Goal: Task Accomplishment & Management: Manage account settings

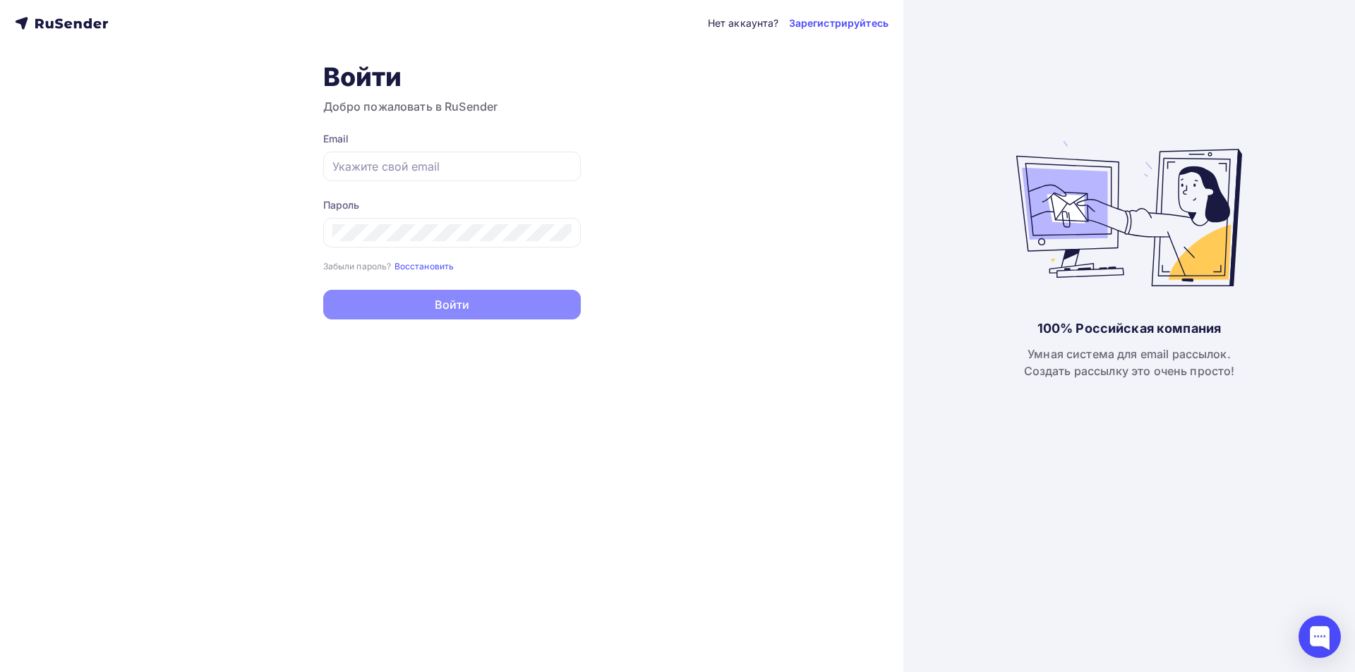
type input "[PERSON_NAME][EMAIL_ADDRESS][DOMAIN_NAME]"
click at [409, 306] on button "Войти" at bounding box center [452, 305] width 258 height 30
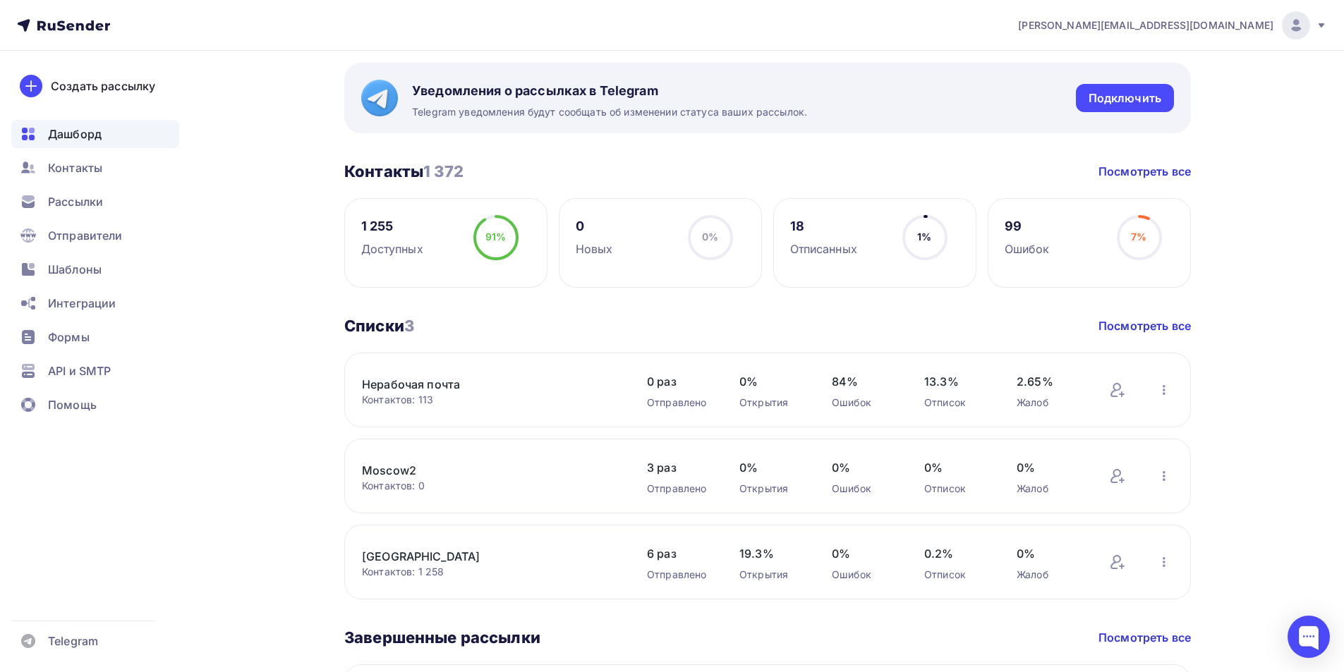
scroll to position [71, 0]
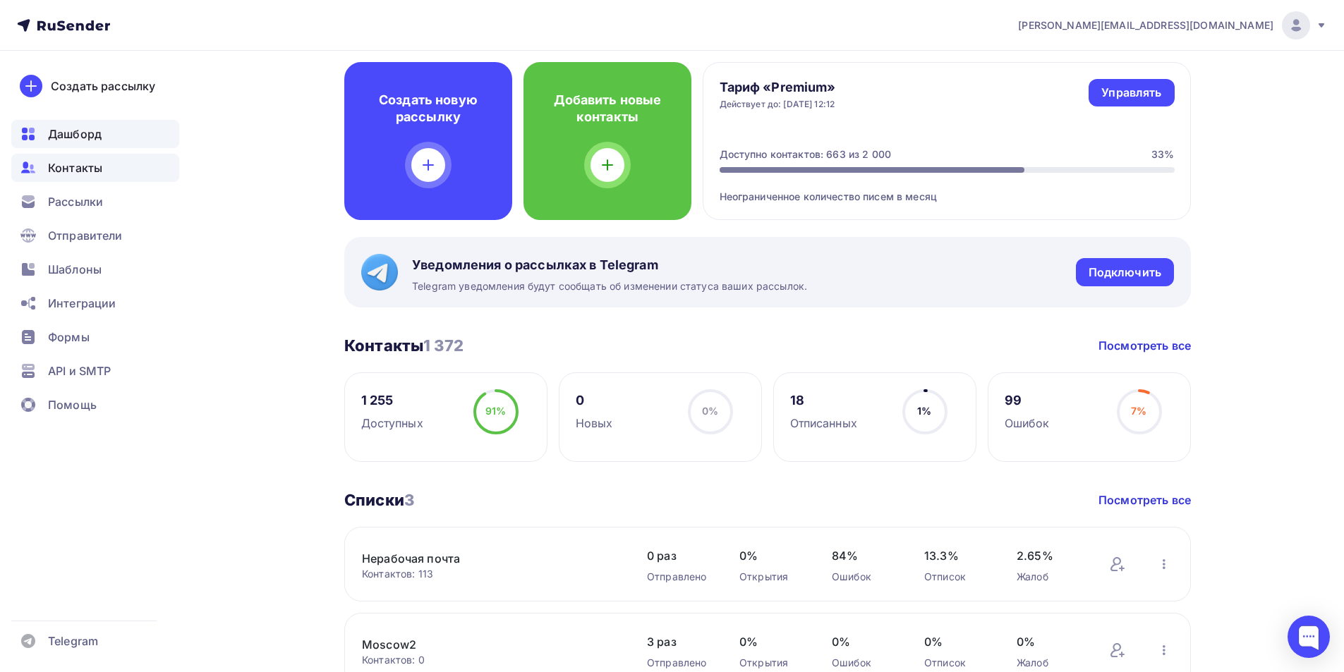
click at [73, 174] on span "Контакты" at bounding box center [75, 167] width 54 height 17
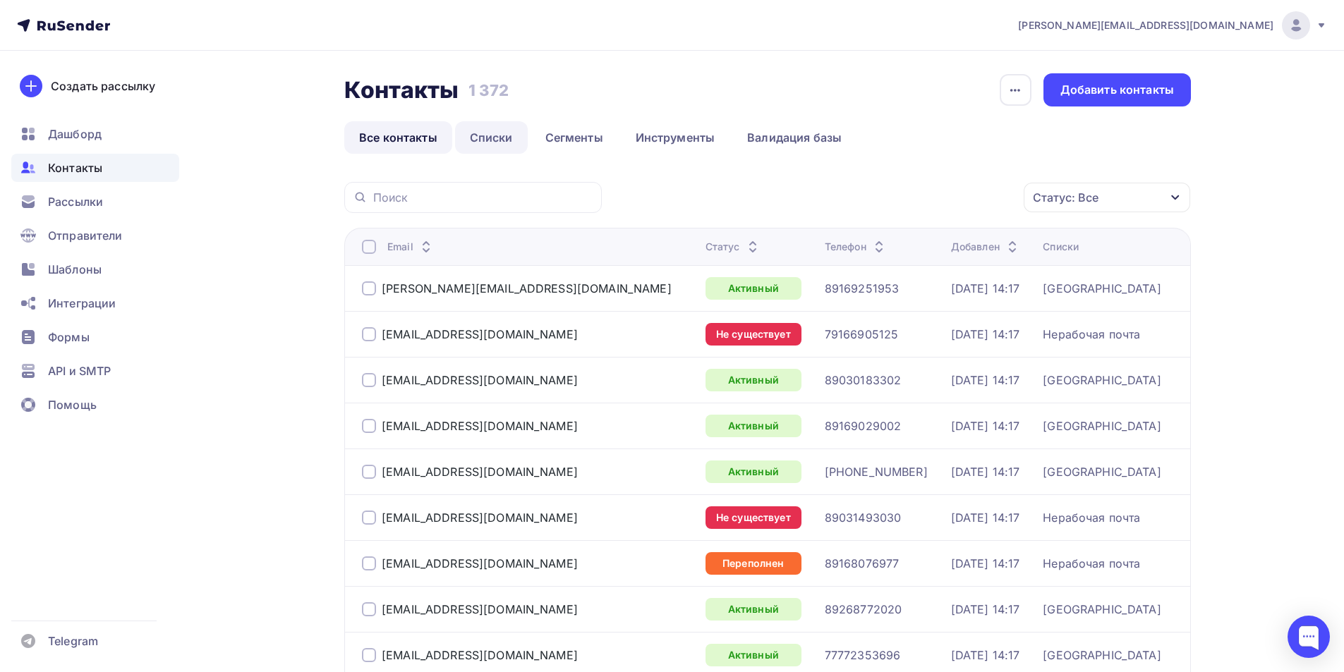
click at [497, 137] on link "Списки" at bounding box center [491, 137] width 73 height 32
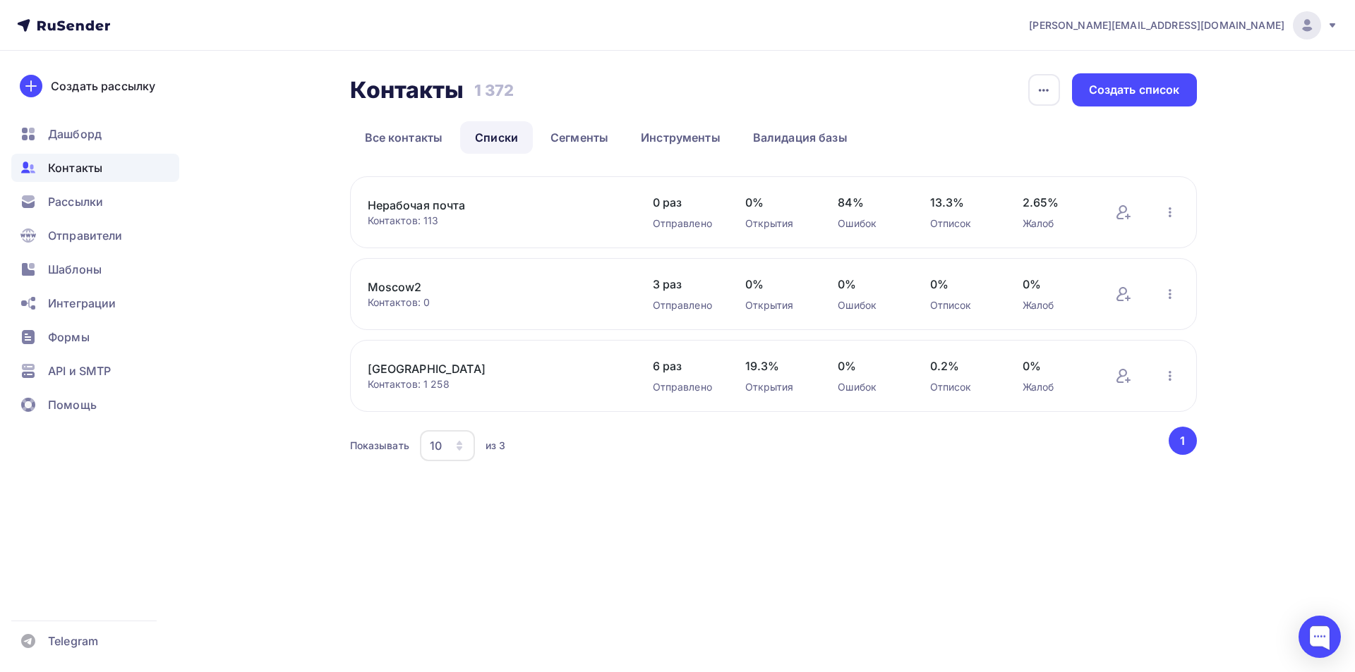
click at [392, 373] on link "[GEOGRAPHIC_DATA]" at bounding box center [488, 369] width 240 height 17
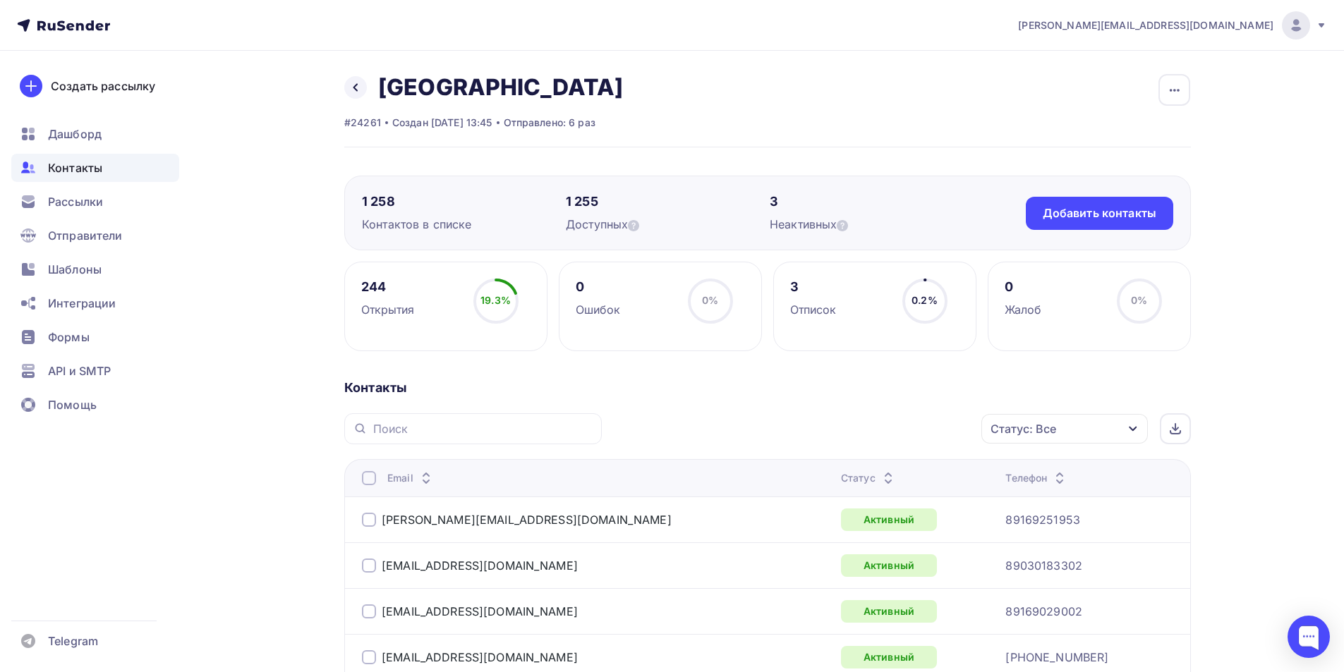
click at [1073, 428] on div "Статус: Все" at bounding box center [1065, 429] width 167 height 30
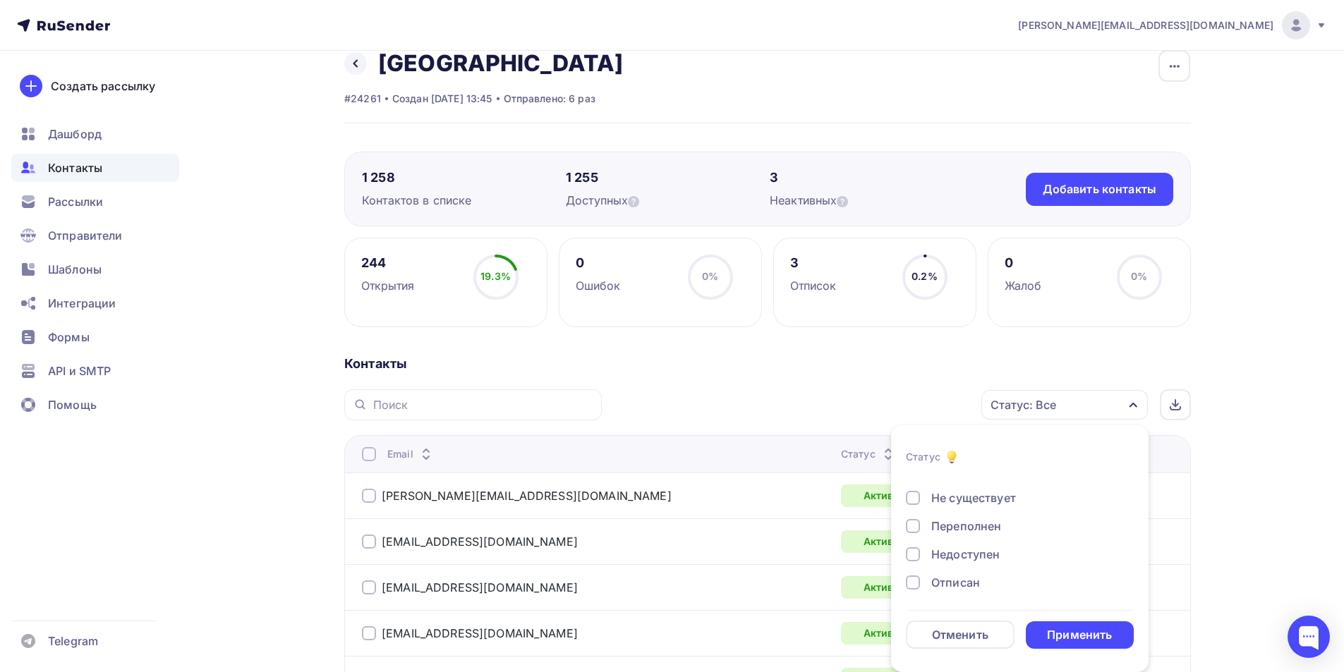
scroll to position [102, 0]
click at [917, 527] on div at bounding box center [913, 524] width 14 height 14
click at [911, 559] on div at bounding box center [913, 552] width 14 height 14
click at [915, 580] on div at bounding box center [913, 581] width 14 height 14
click at [915, 498] on div at bounding box center [913, 496] width 14 height 14
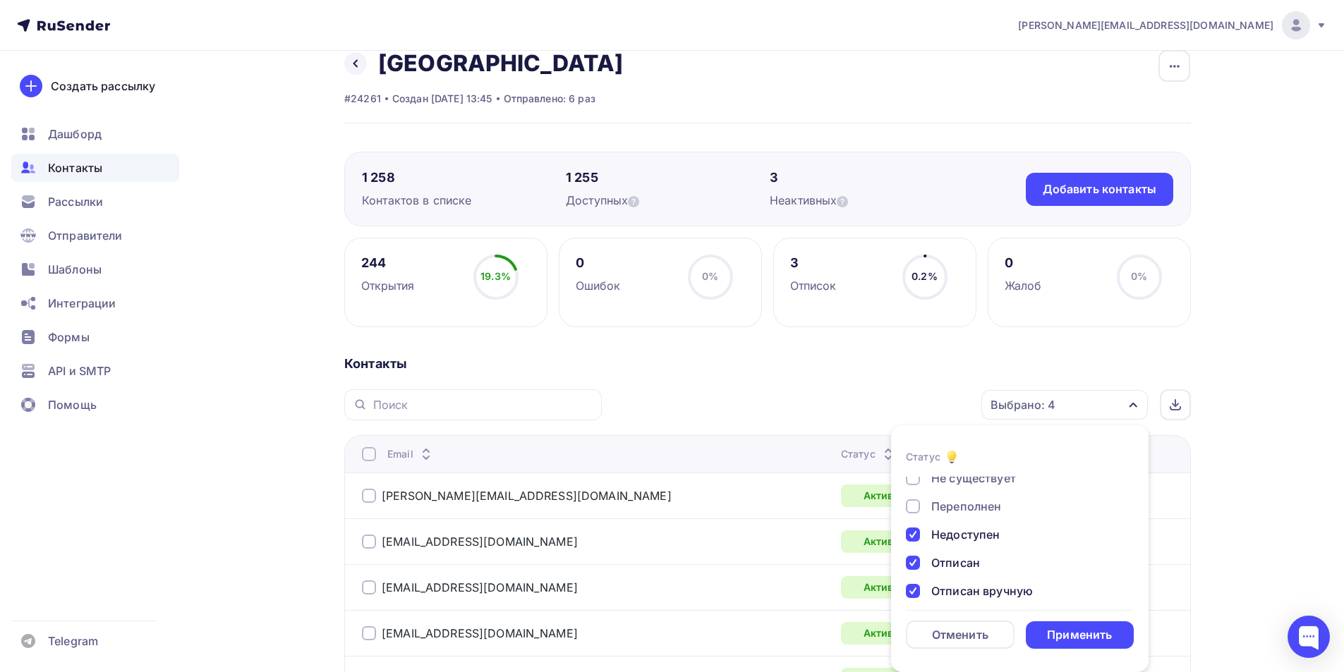
scroll to position [32, 0]
click at [916, 535] on div at bounding box center [913, 538] width 14 height 14
click at [914, 512] on div at bounding box center [913, 510] width 14 height 14
click at [1102, 632] on div "Применить" at bounding box center [1079, 635] width 65 height 16
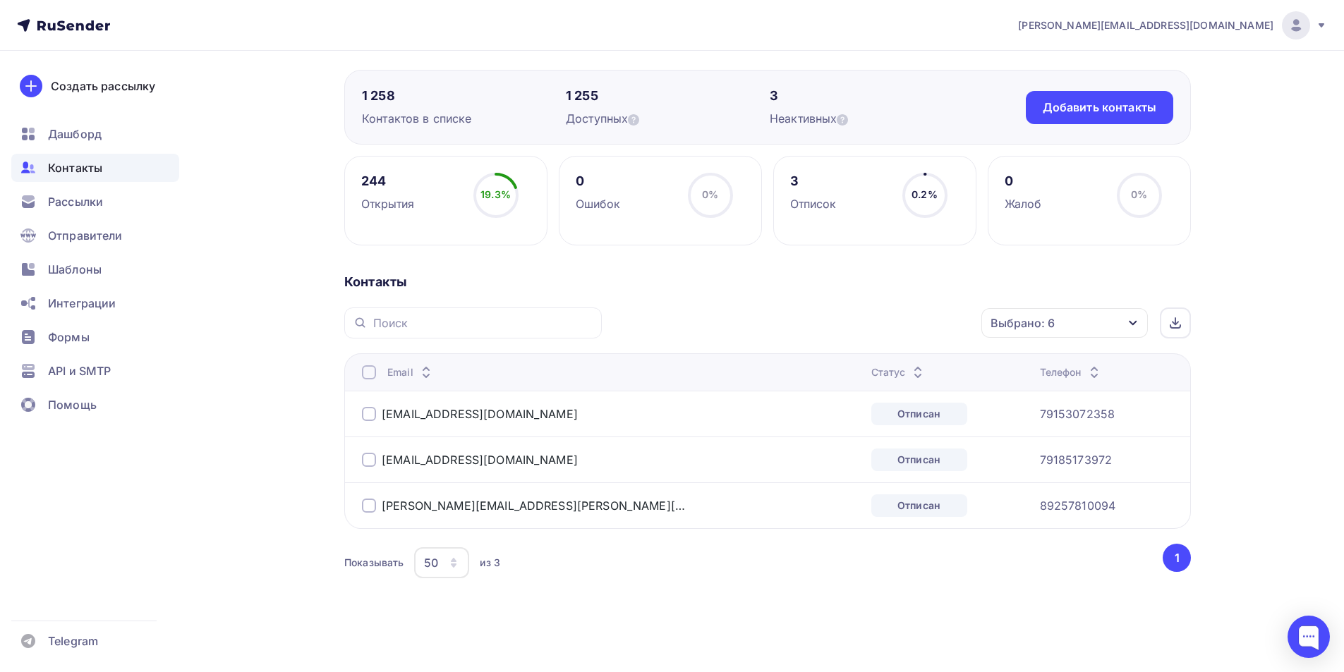
scroll to position [107, 0]
click at [363, 411] on div at bounding box center [369, 413] width 14 height 14
click at [363, 466] on div "[EMAIL_ADDRESS][DOMAIN_NAME]" at bounding box center [538, 459] width 353 height 23
click at [365, 463] on div at bounding box center [369, 459] width 14 height 14
click at [365, 503] on div at bounding box center [369, 505] width 14 height 14
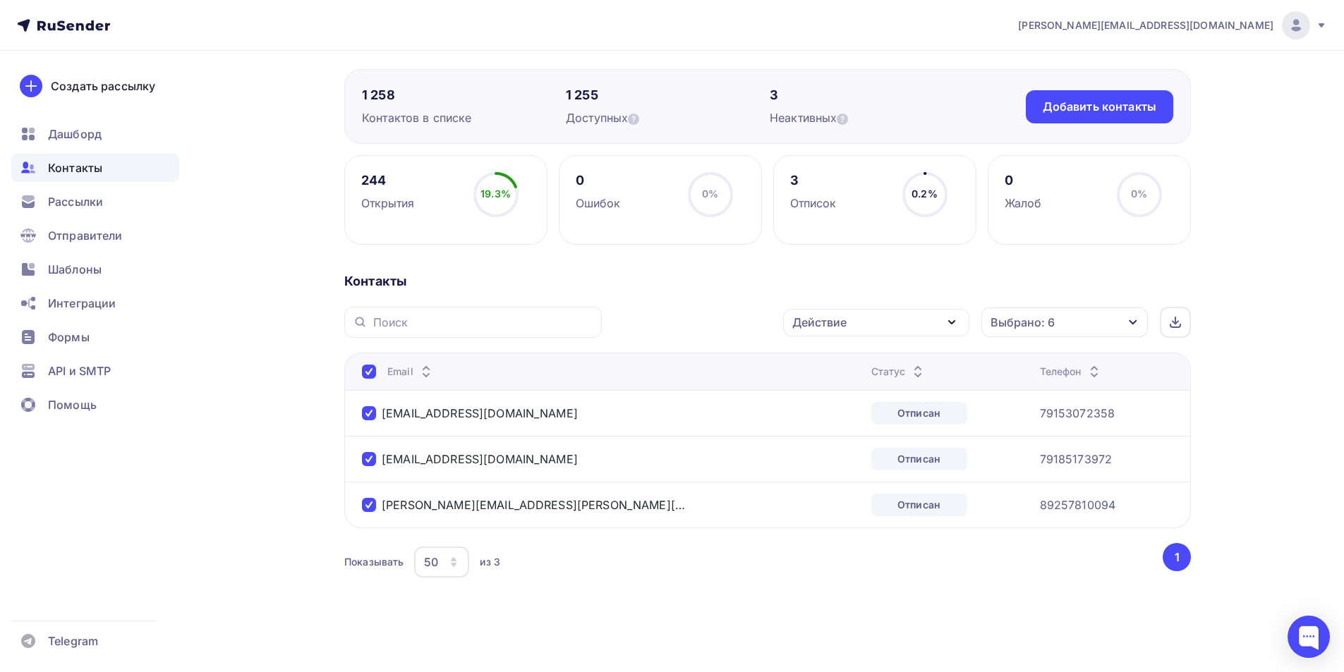
click at [954, 325] on icon "button" at bounding box center [951, 322] width 17 height 17
click at [869, 368] on div "Добавить в списки" at bounding box center [854, 364] width 109 height 17
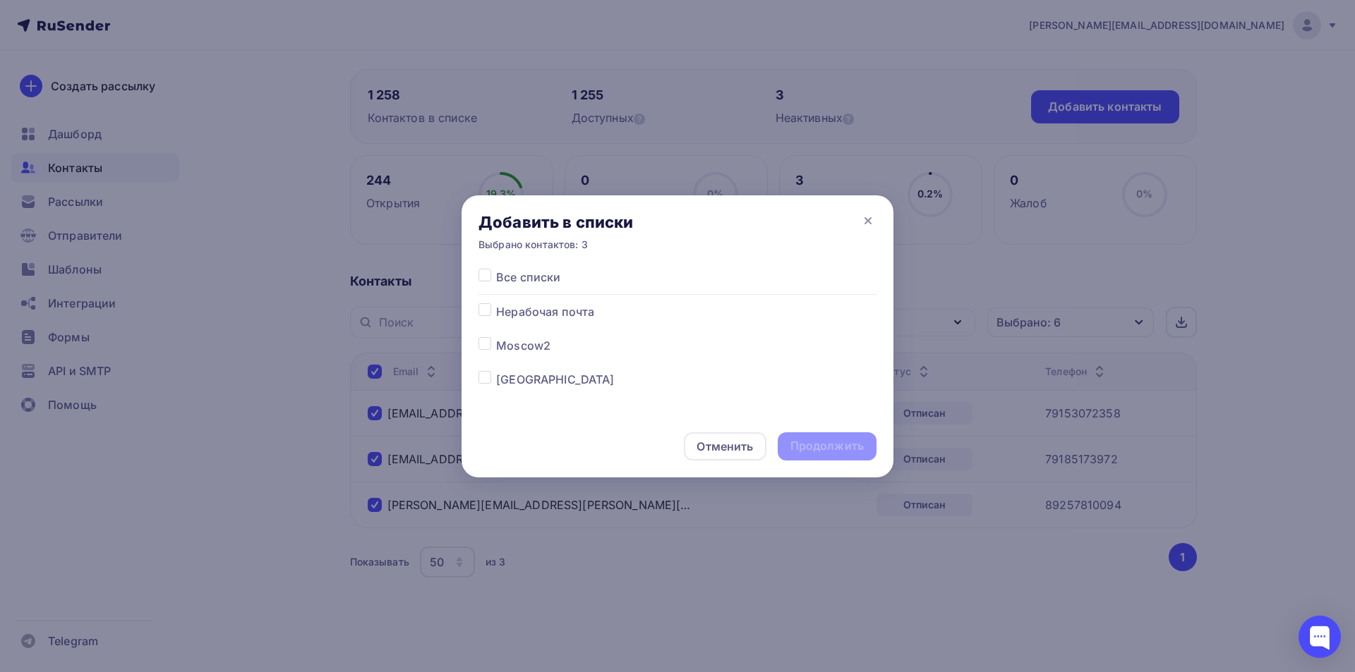
click at [496, 303] on label at bounding box center [496, 303] width 0 height 0
click at [482, 313] on input "checkbox" at bounding box center [484, 309] width 13 height 13
checkbox input "true"
click at [800, 440] on div "Продолжить" at bounding box center [826, 446] width 73 height 16
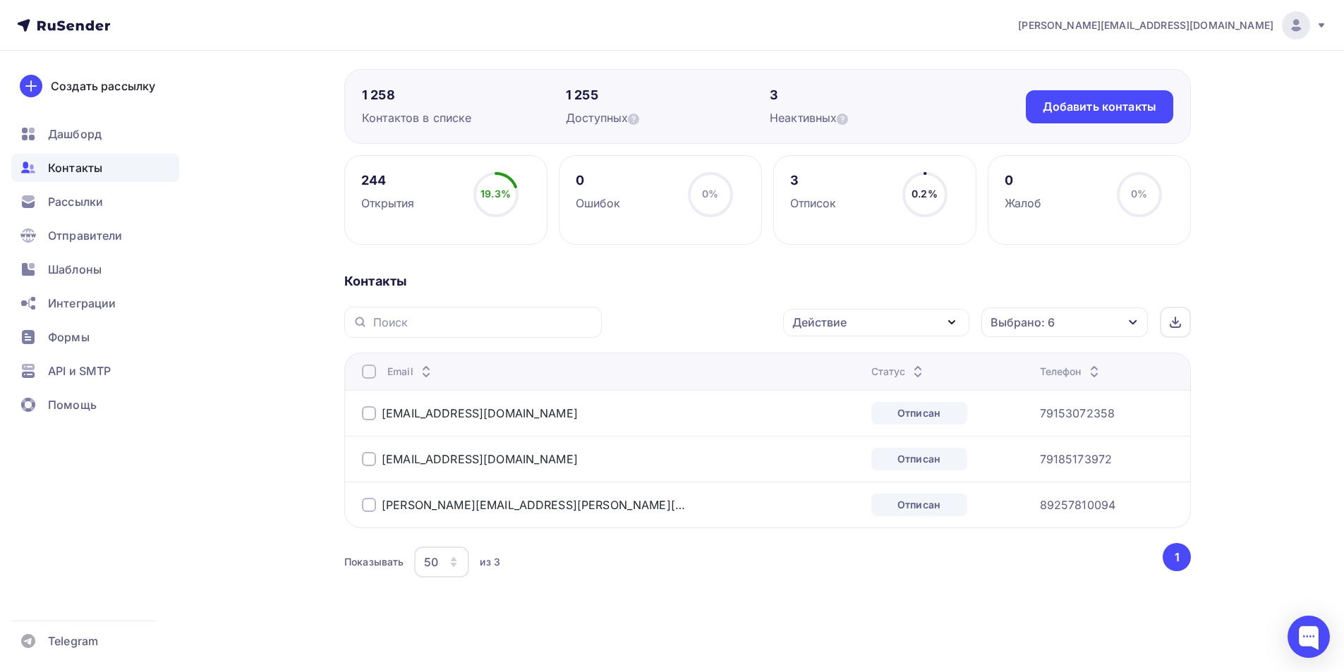
click at [370, 373] on div at bounding box center [369, 372] width 14 height 14
click at [838, 331] on div "Действие" at bounding box center [876, 323] width 186 height 28
click at [841, 385] on div "Исключить из списка" at bounding box center [861, 392] width 123 height 17
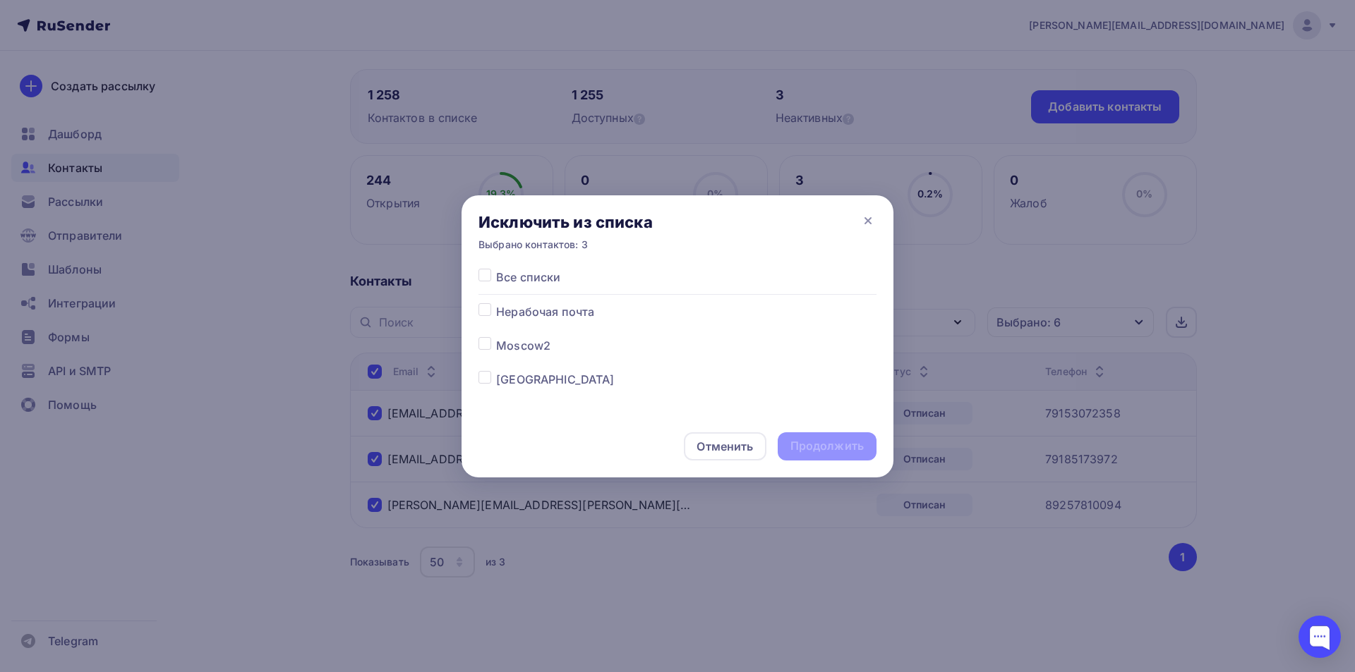
click at [496, 371] on label at bounding box center [496, 371] width 0 height 0
click at [485, 380] on input "checkbox" at bounding box center [484, 377] width 13 height 13
checkbox input "true"
click at [828, 450] on div "Продолжить" at bounding box center [826, 446] width 73 height 16
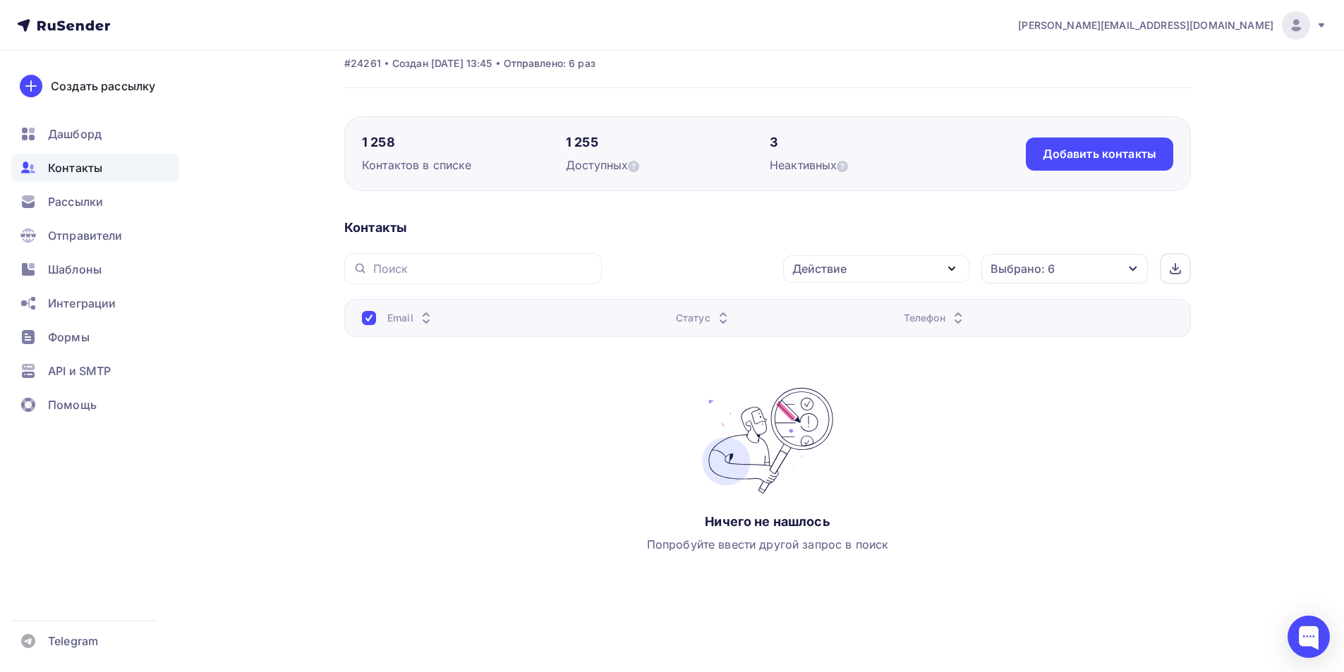
scroll to position [0, 0]
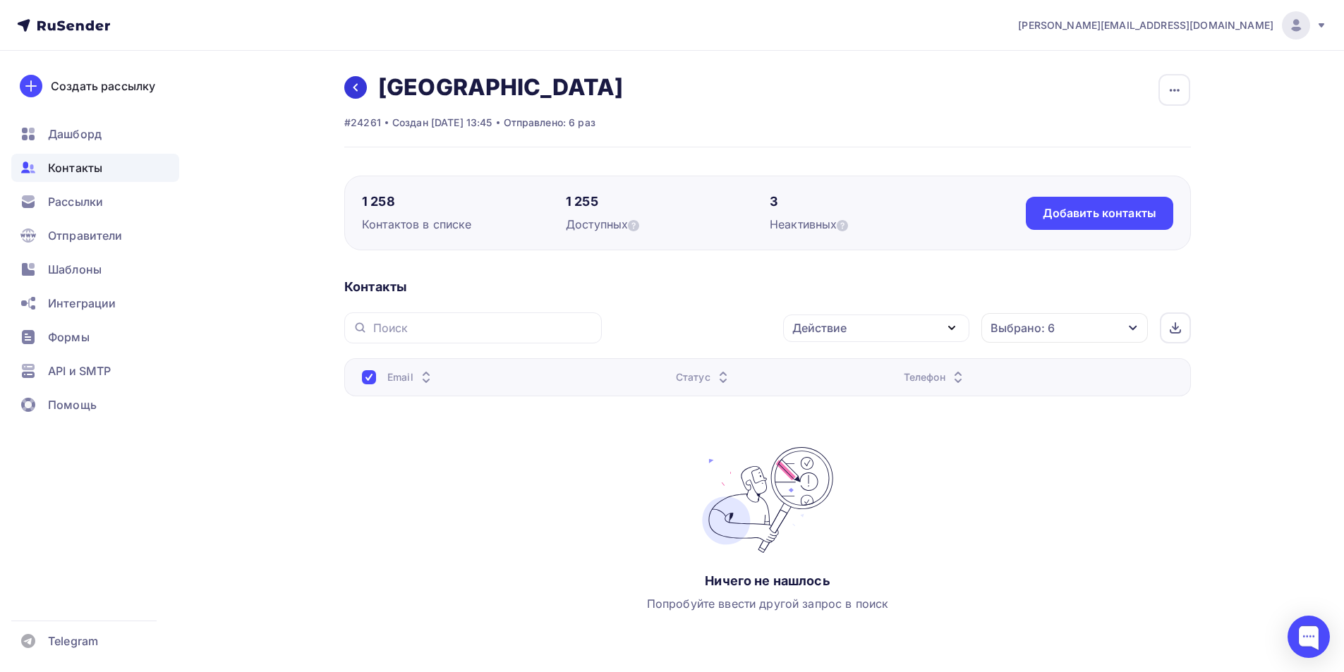
click at [359, 92] on icon at bounding box center [355, 87] width 11 height 11
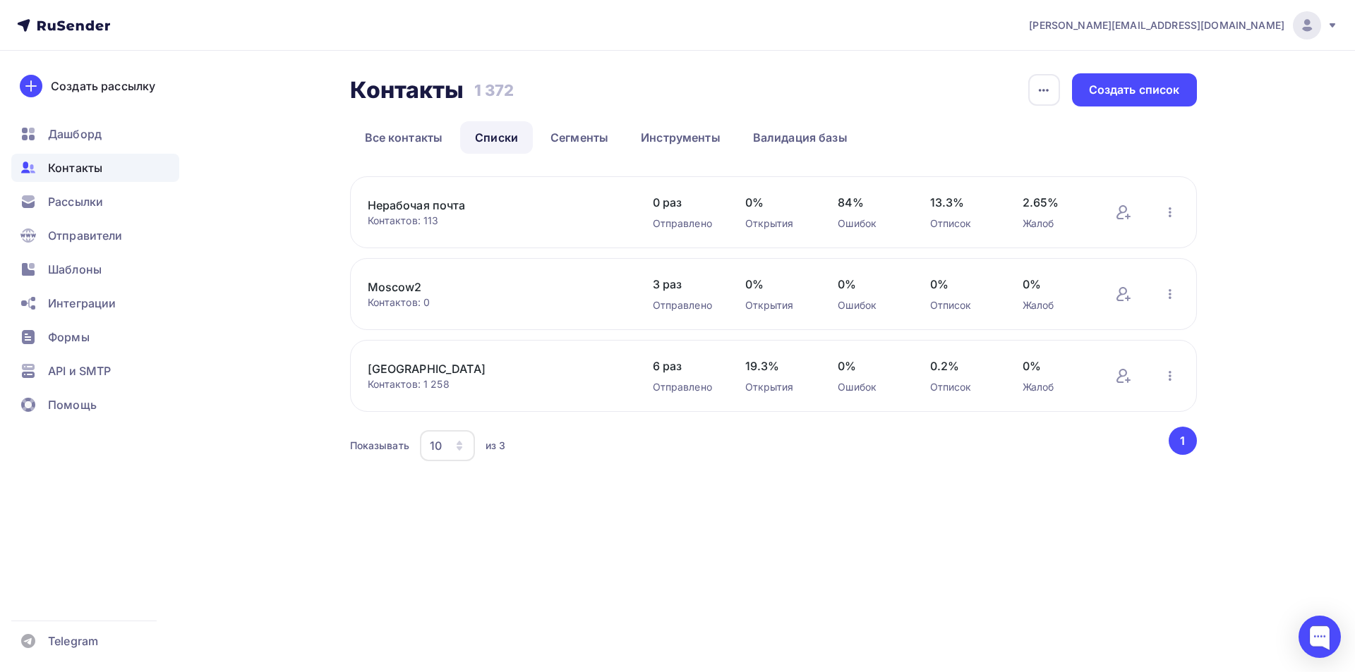
click at [395, 363] on link "[GEOGRAPHIC_DATA]" at bounding box center [488, 369] width 240 height 17
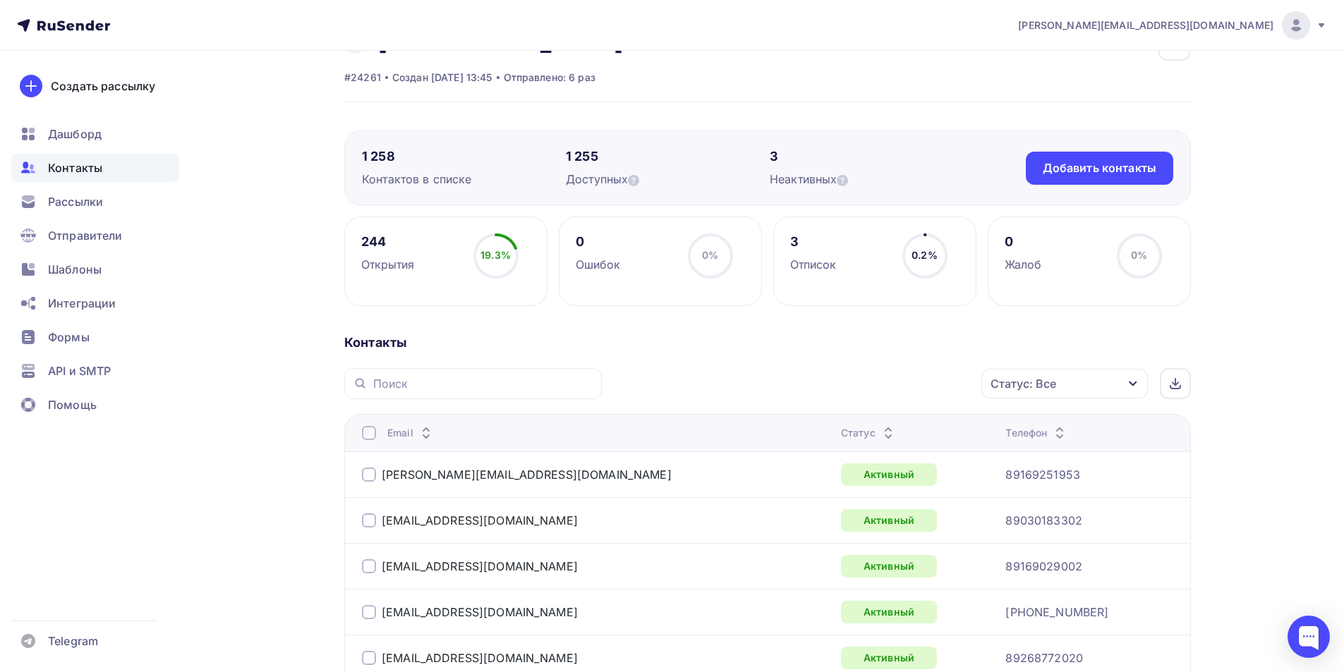
scroll to position [71, 0]
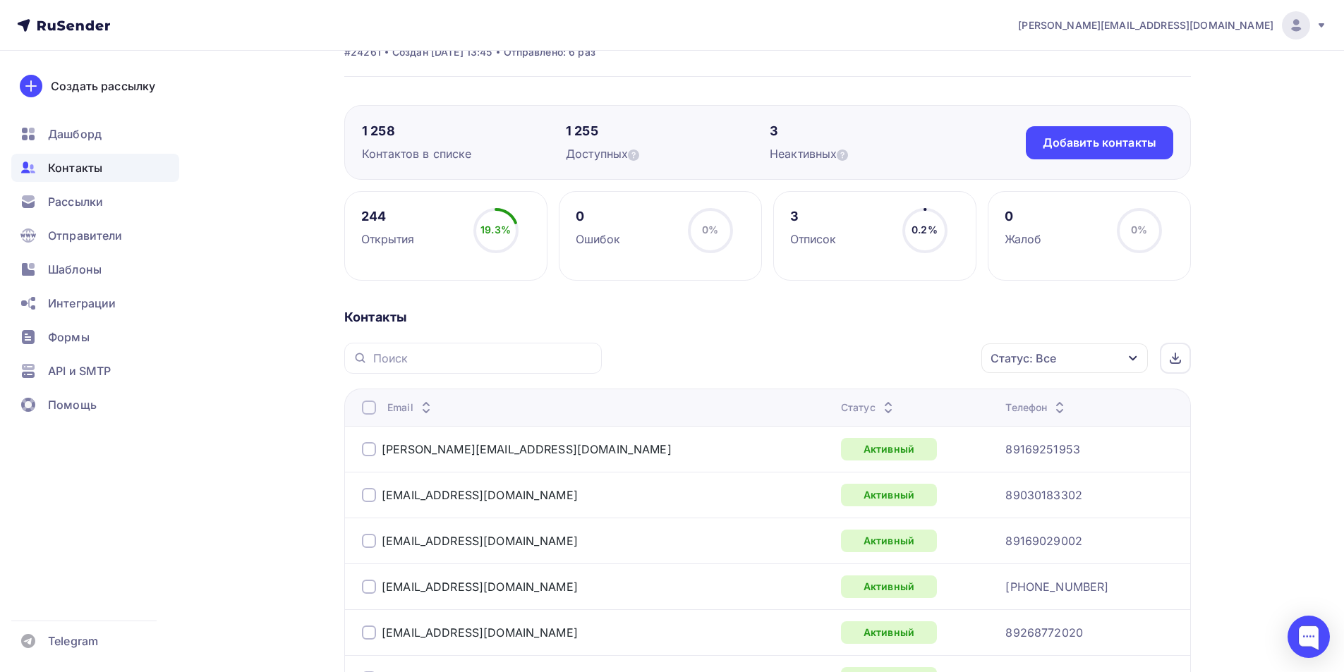
click at [1068, 366] on div "Статус: Все" at bounding box center [1065, 359] width 167 height 30
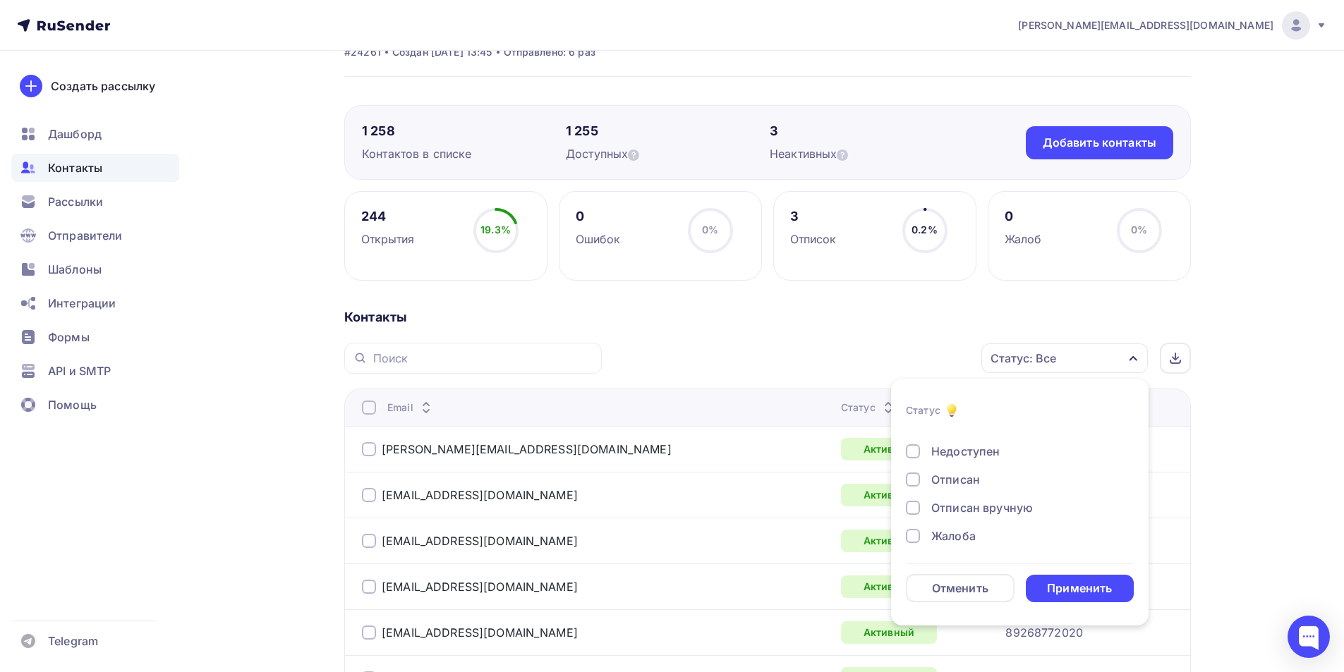
scroll to position [102, 0]
click at [919, 475] on div at bounding box center [913, 478] width 14 height 14
click at [911, 509] on div at bounding box center [913, 506] width 14 height 14
click at [913, 536] on div at bounding box center [913, 534] width 14 height 14
click at [906, 450] on div at bounding box center [913, 449] width 14 height 14
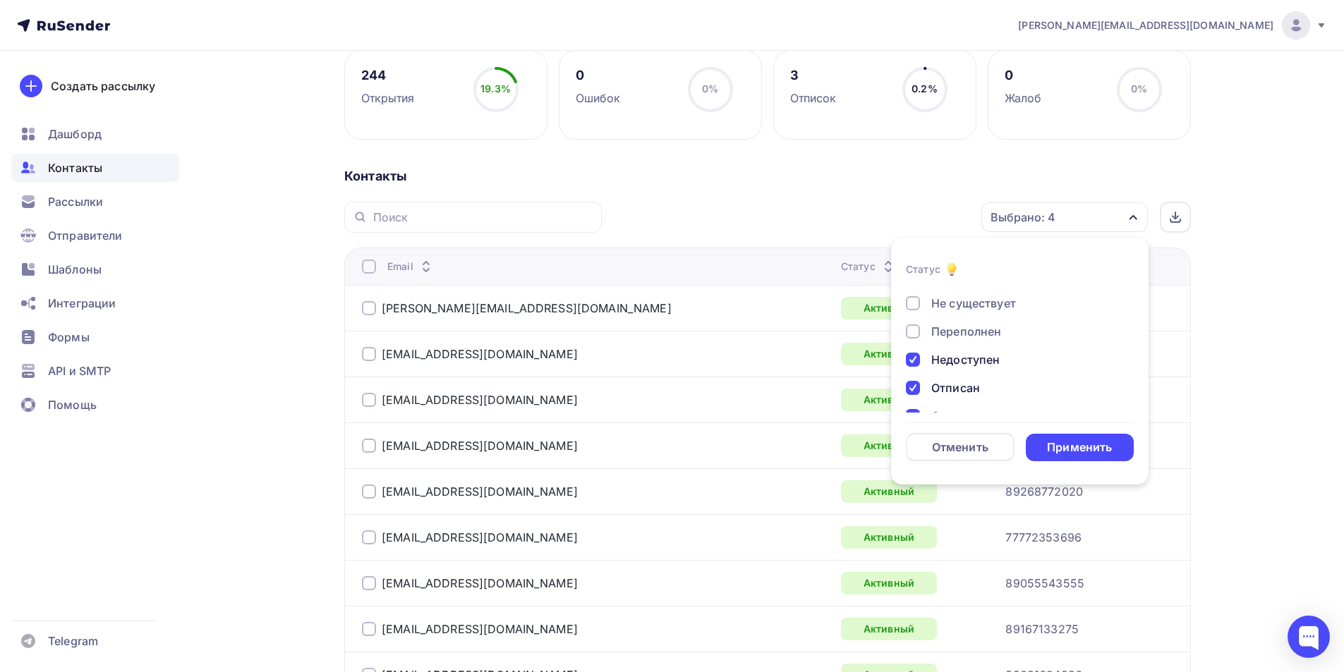
scroll to position [0, 0]
click at [921, 384] on div "Переполнен" at bounding box center [1012, 382] width 212 height 17
click at [917, 358] on div at bounding box center [913, 354] width 14 height 14
click at [1045, 445] on div "Применить" at bounding box center [1080, 448] width 109 height 28
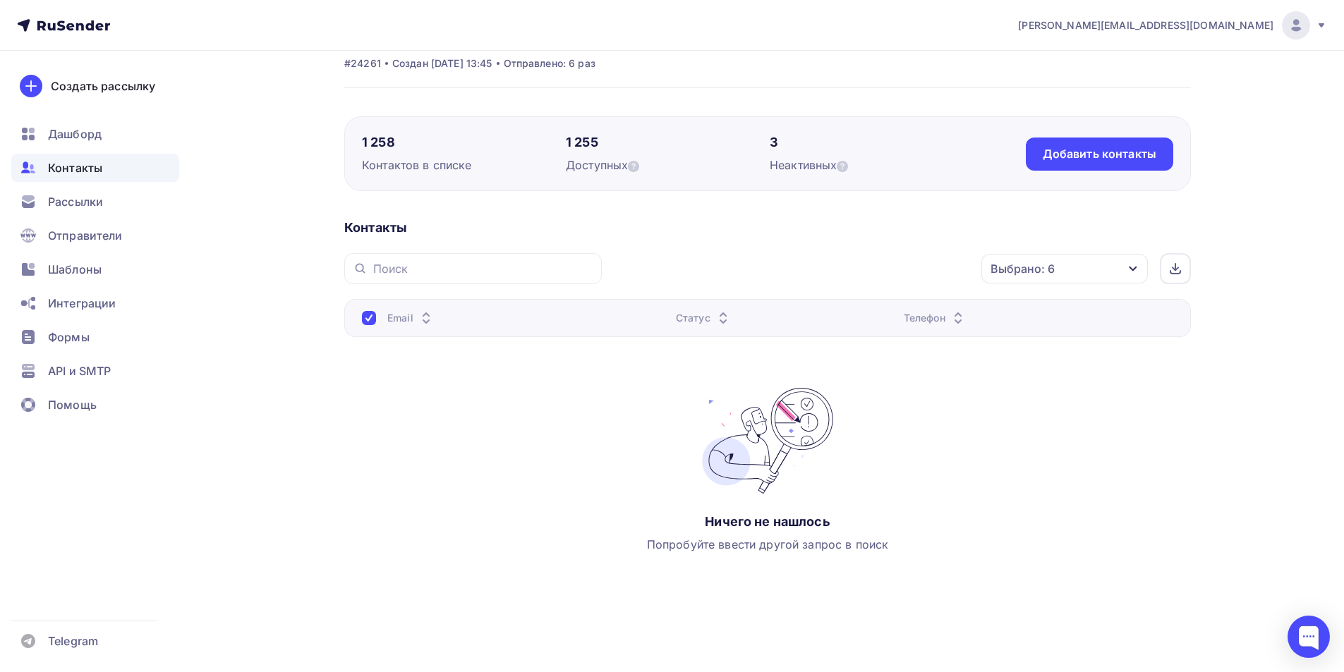
scroll to position [59, 0]
click at [55, 136] on span "Дашборд" at bounding box center [75, 134] width 54 height 17
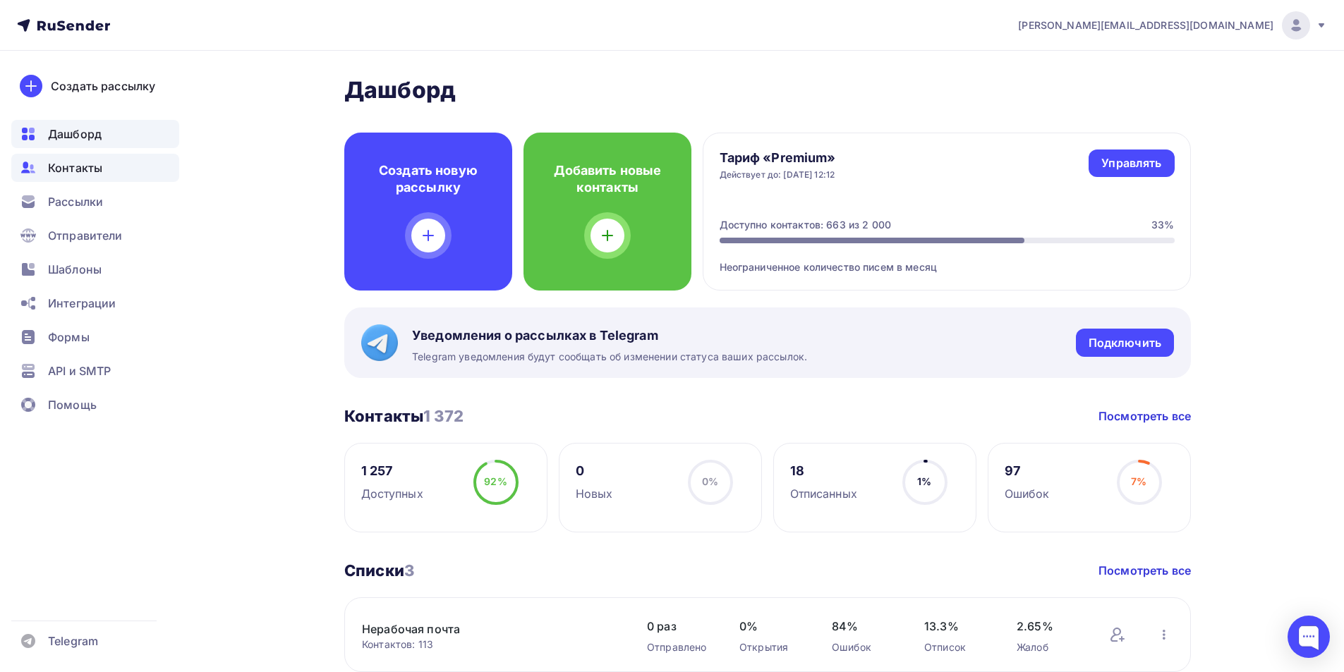
click at [94, 179] on div "Контакты" at bounding box center [95, 168] width 168 height 28
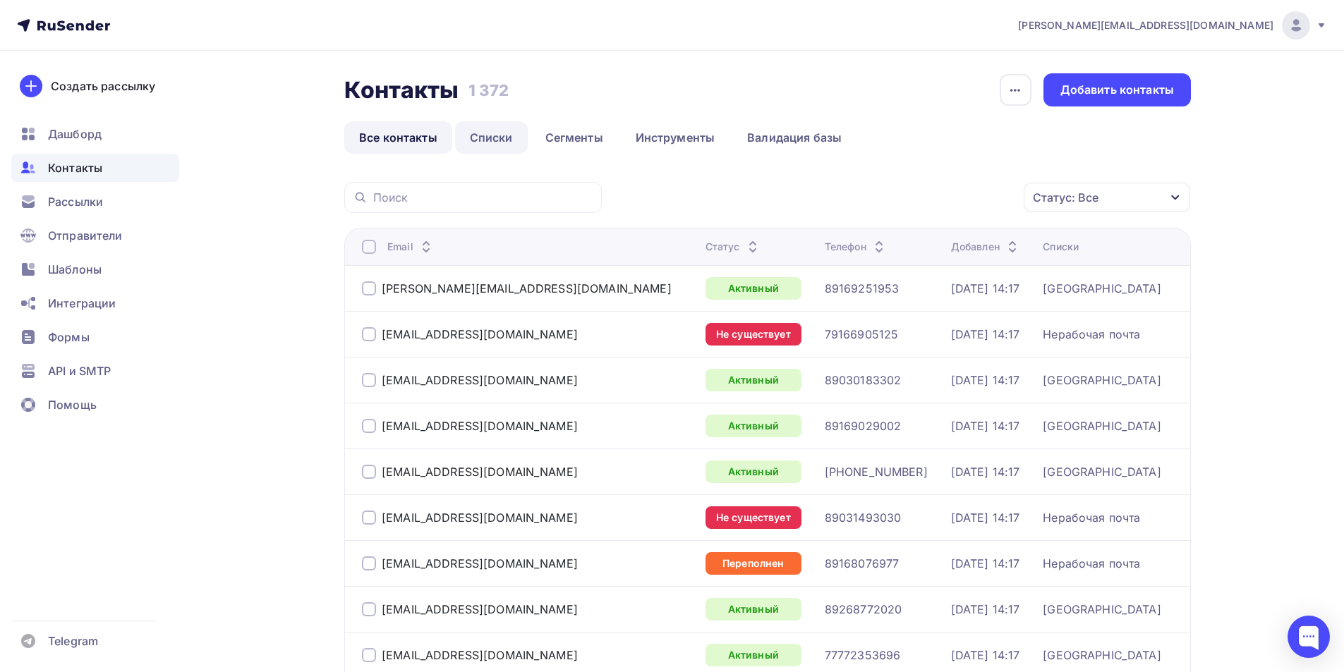
click at [483, 141] on link "Списки" at bounding box center [491, 137] width 73 height 32
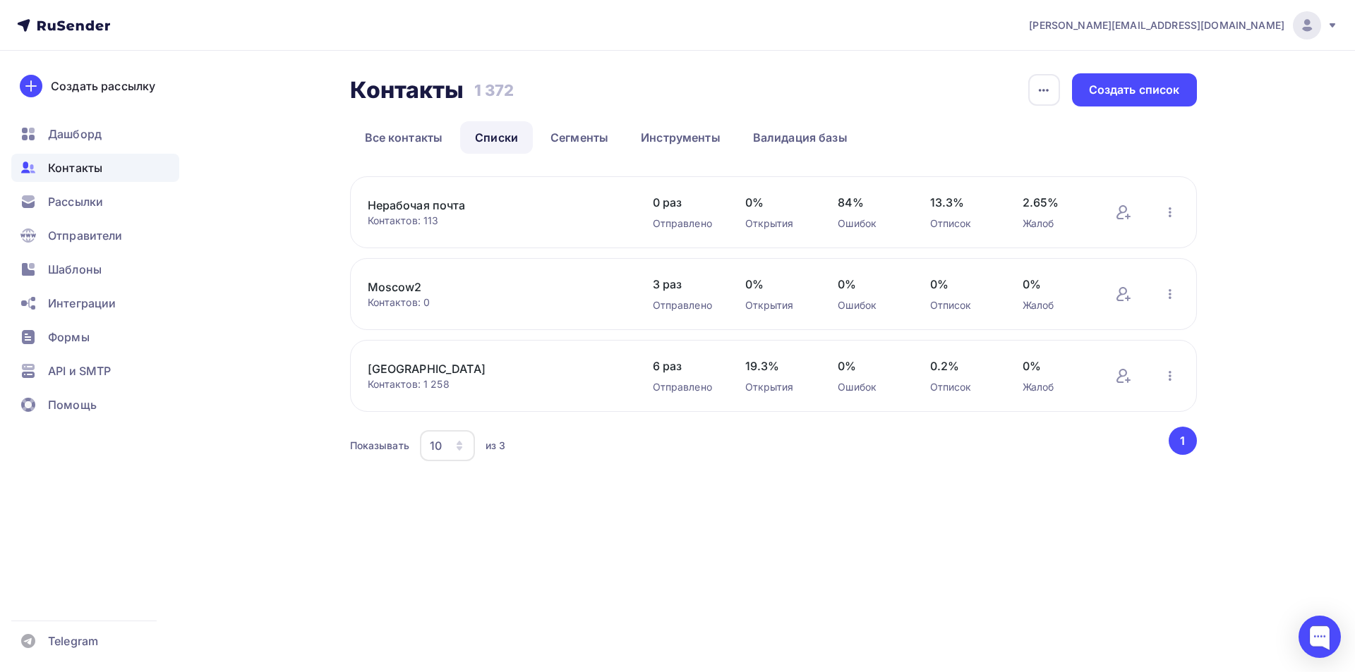
click at [394, 365] on link "[GEOGRAPHIC_DATA]" at bounding box center [488, 369] width 240 height 17
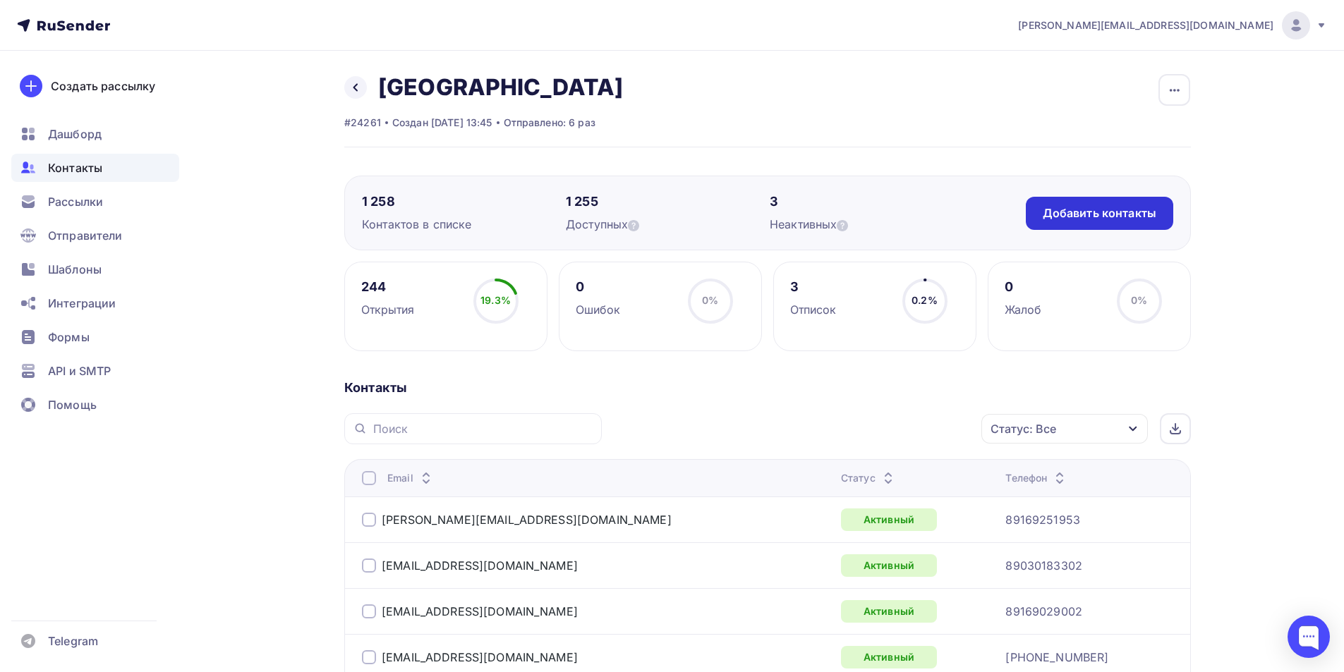
click at [1077, 217] on div "Добавить контакты" at bounding box center [1100, 213] width 114 height 16
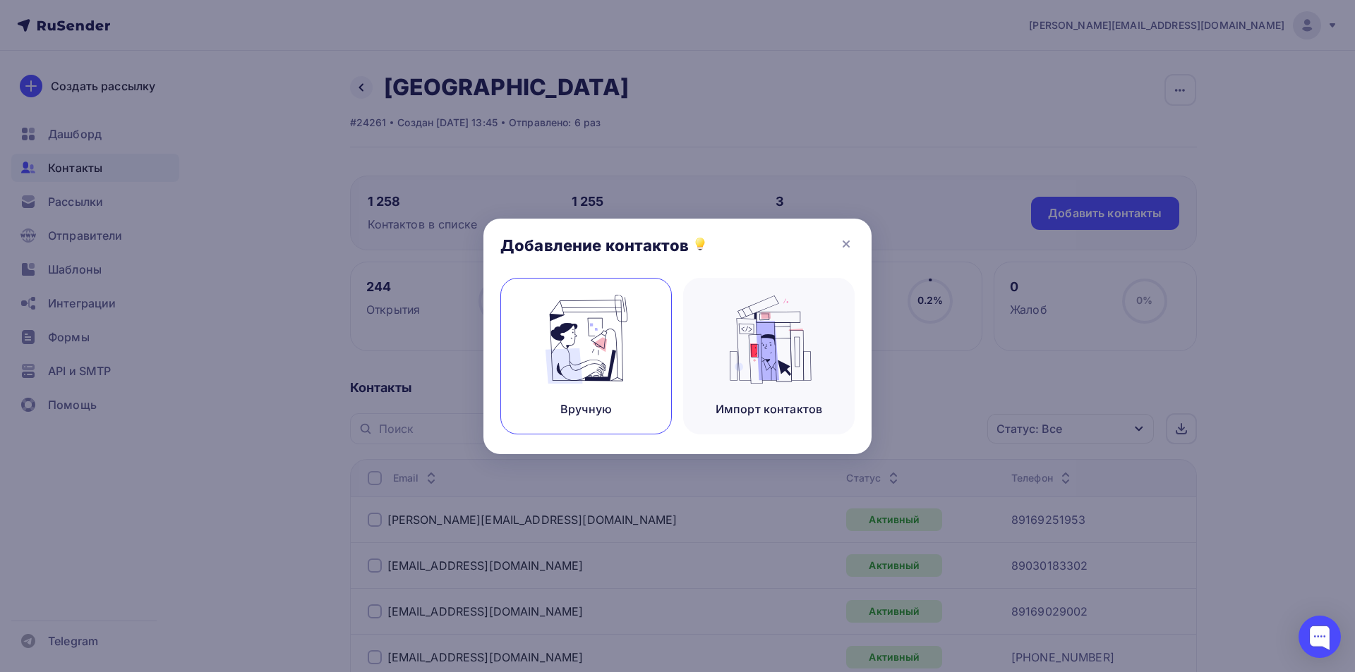
click at [598, 351] on img at bounding box center [586, 339] width 95 height 89
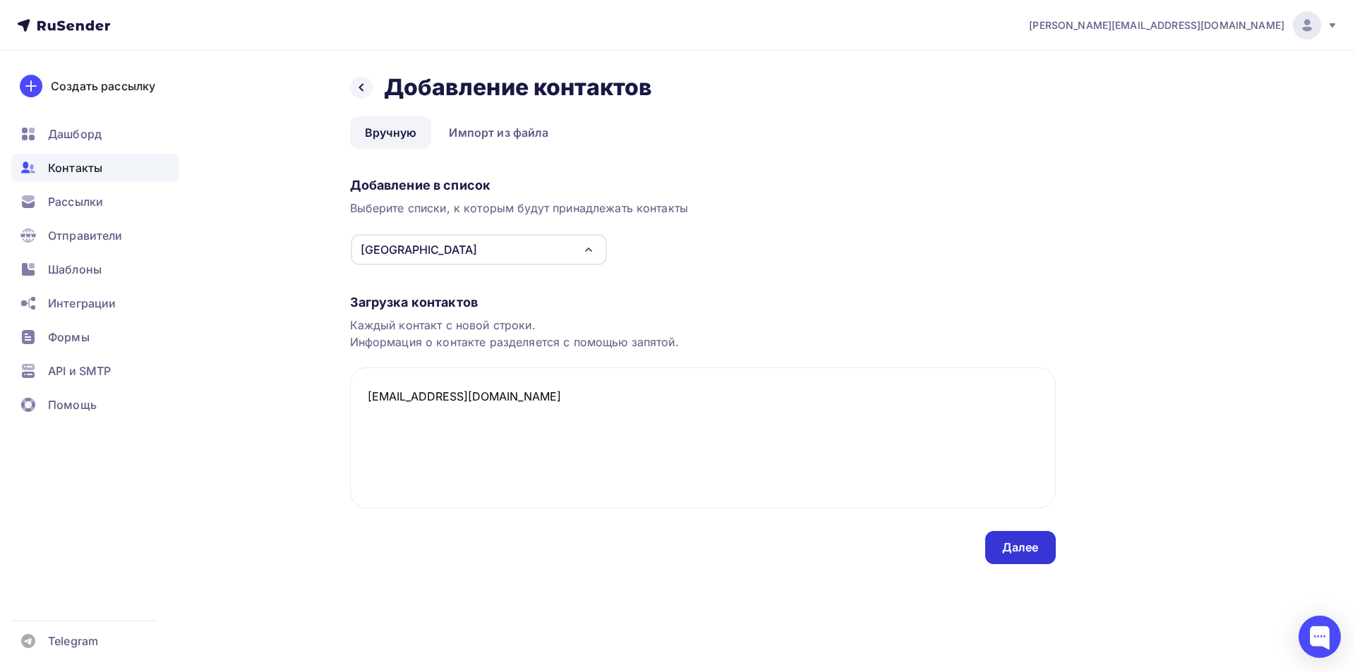
type textarea "[EMAIL_ADDRESS][DOMAIN_NAME]"
click at [1028, 550] on div "Далее" at bounding box center [1020, 548] width 37 height 16
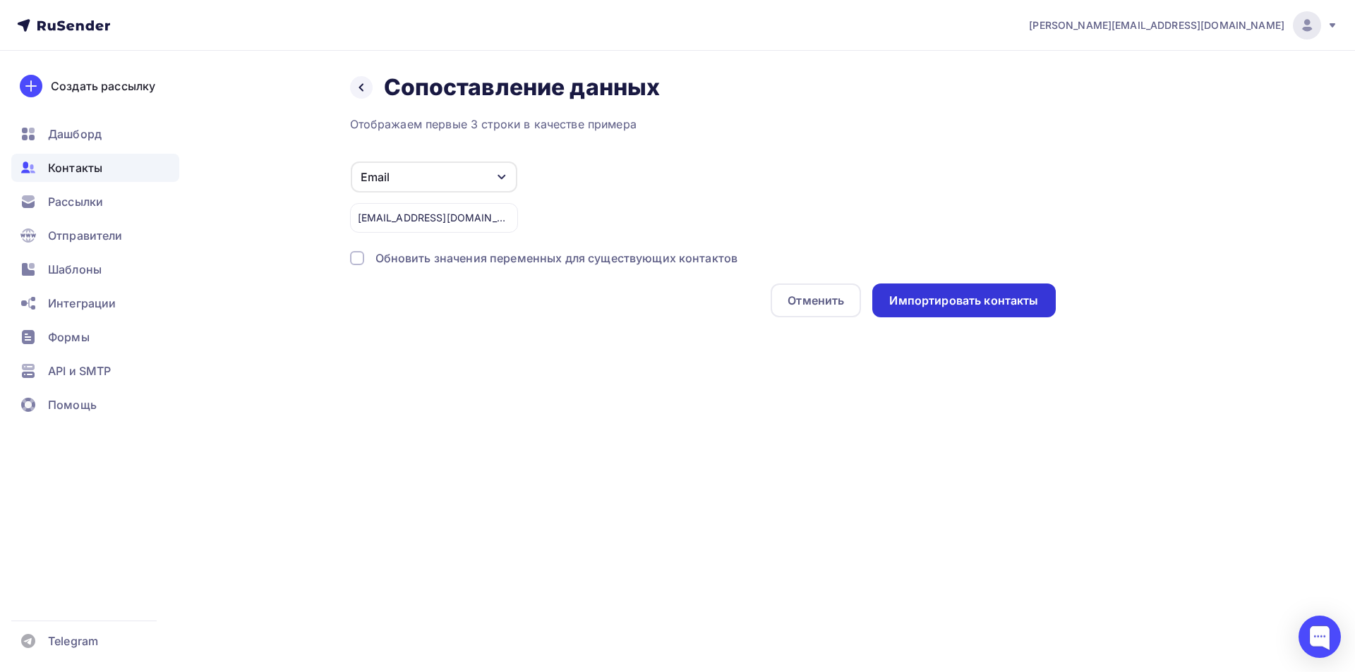
click at [977, 308] on div "Импортировать контакты" at bounding box center [963, 301] width 149 height 16
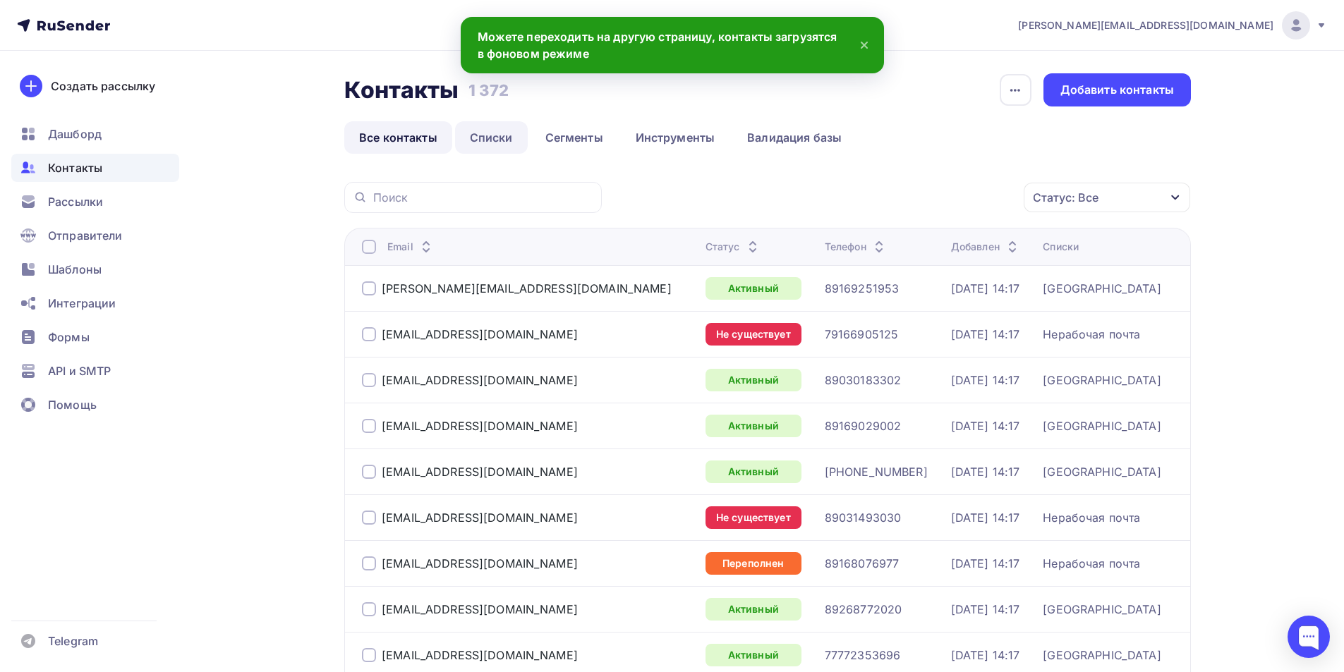
click at [512, 133] on link "Списки" at bounding box center [491, 137] width 73 height 32
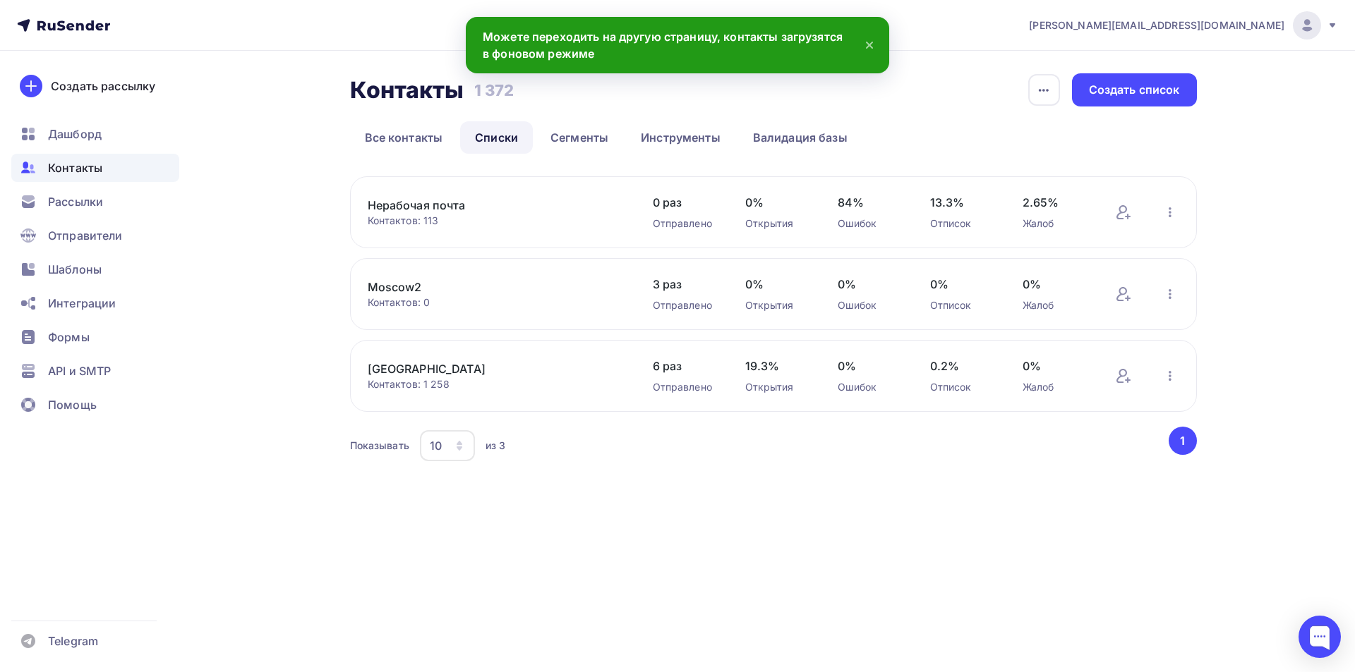
click at [414, 372] on link "[GEOGRAPHIC_DATA]" at bounding box center [488, 369] width 240 height 17
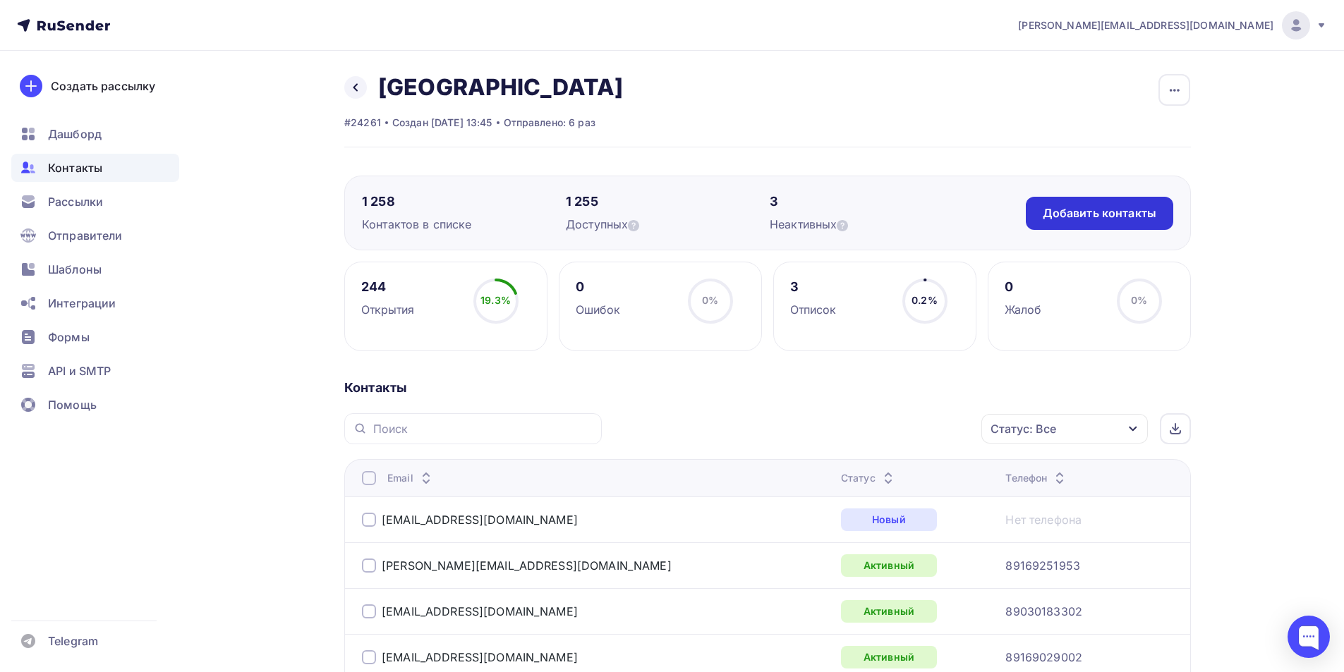
click at [1071, 222] on div "Добавить контакты" at bounding box center [1099, 213] width 147 height 33
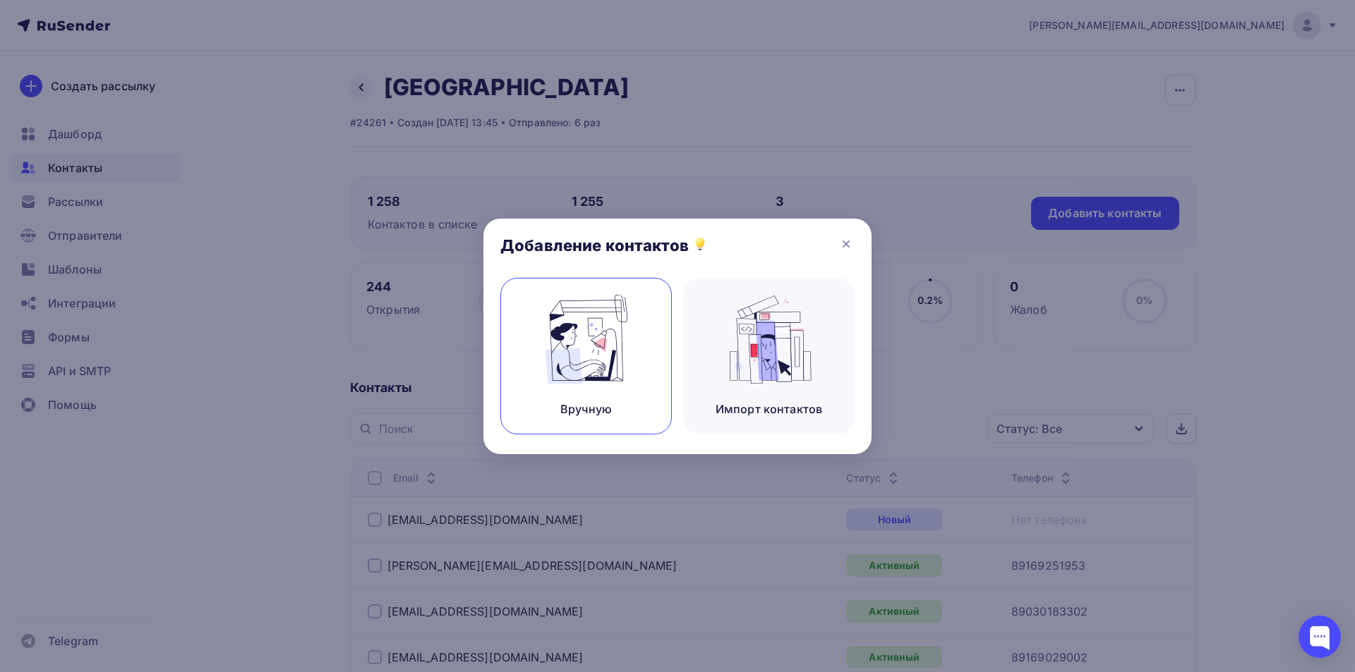
click at [563, 370] on img at bounding box center [586, 339] width 95 height 89
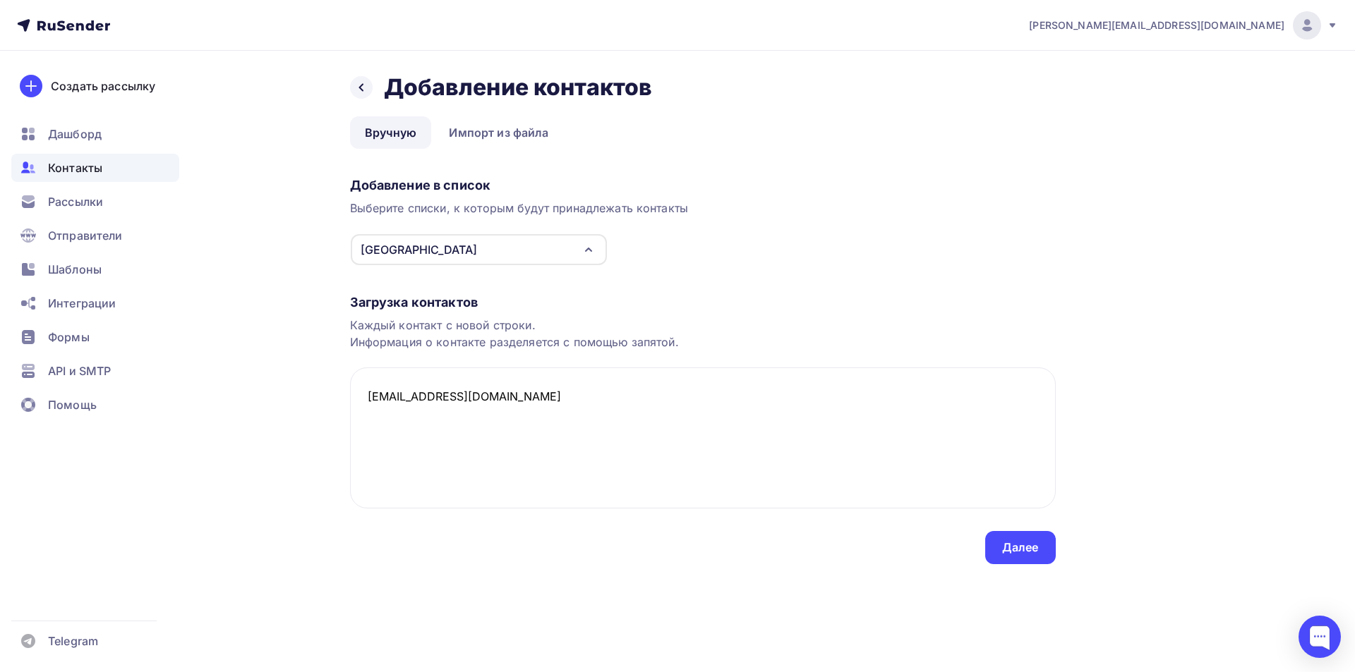
paste textarea "[EMAIL_ADDRESS][DOMAIN_NAME]"
type textarea "[EMAIL_ADDRESS][DOMAIN_NAME] [EMAIL_ADDRESS][DOMAIN_NAME]"
click at [1018, 560] on div "Далее" at bounding box center [1020, 547] width 71 height 33
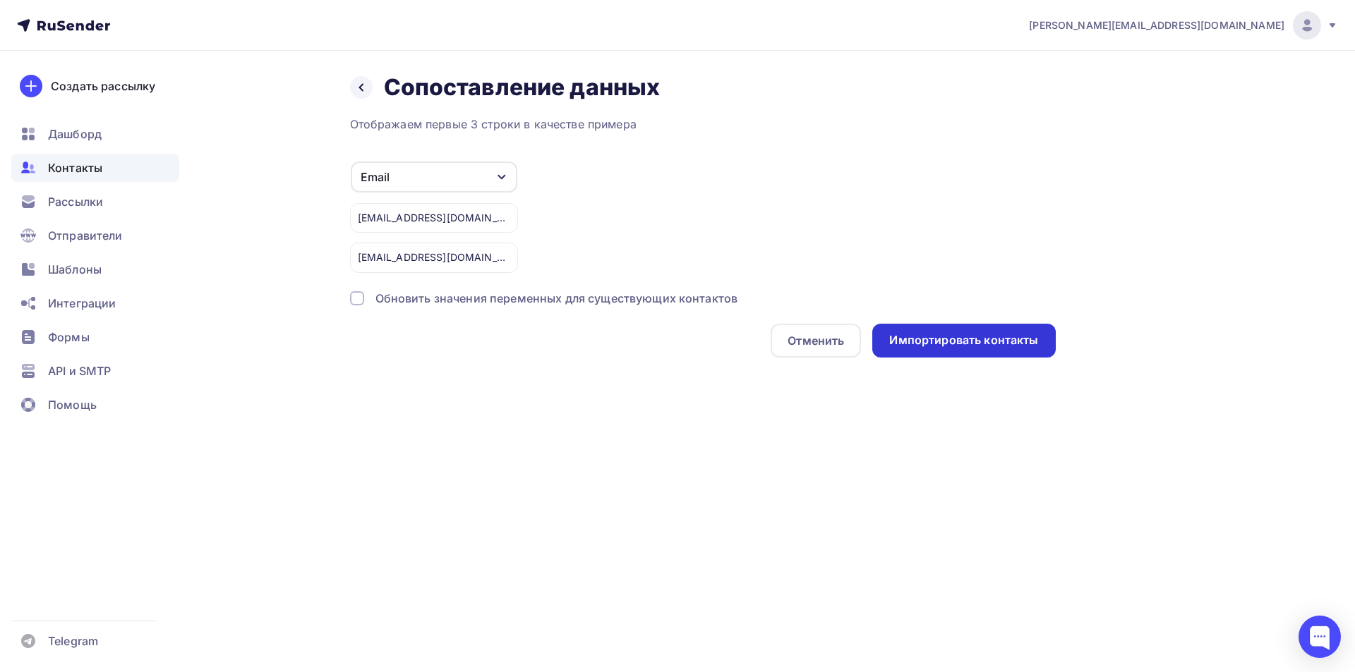
click at [977, 344] on div "Импортировать контакты" at bounding box center [963, 340] width 149 height 16
